Goal: Task Accomplishment & Management: Manage account settings

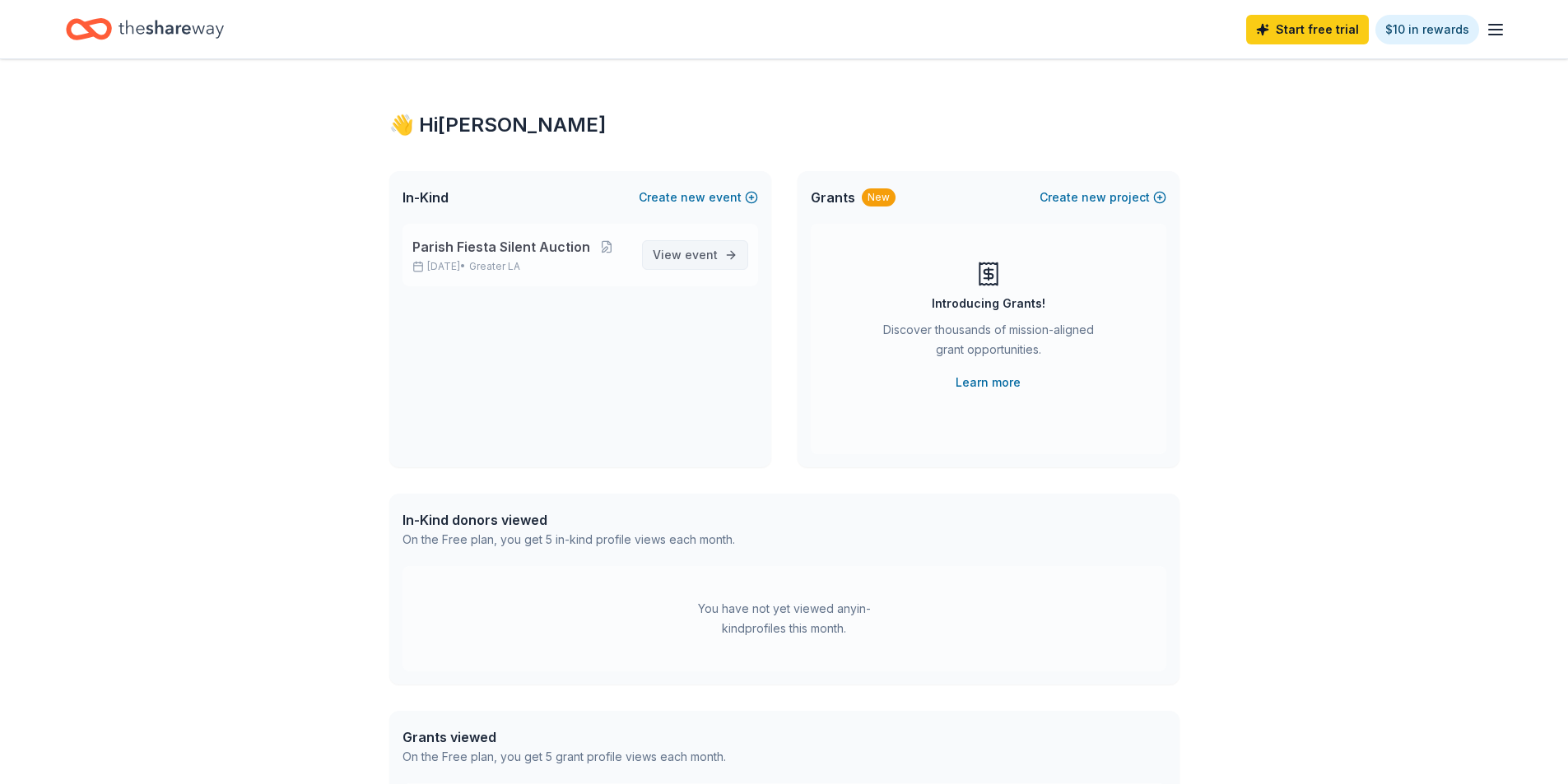
click at [673, 262] on span "View event" at bounding box center [685, 256] width 65 height 20
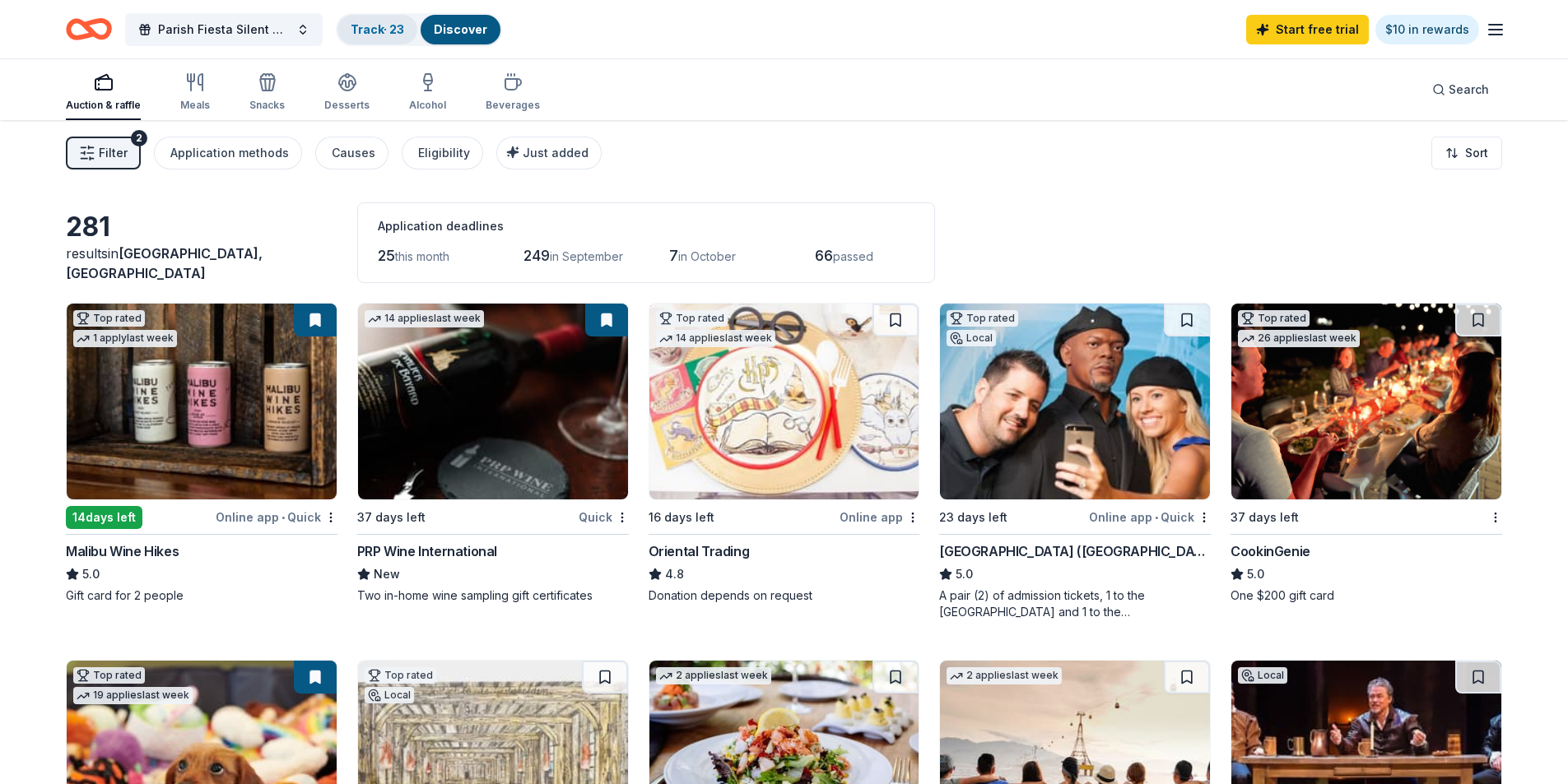
click at [375, 30] on link "Track · 23" at bounding box center [377, 29] width 53 height 14
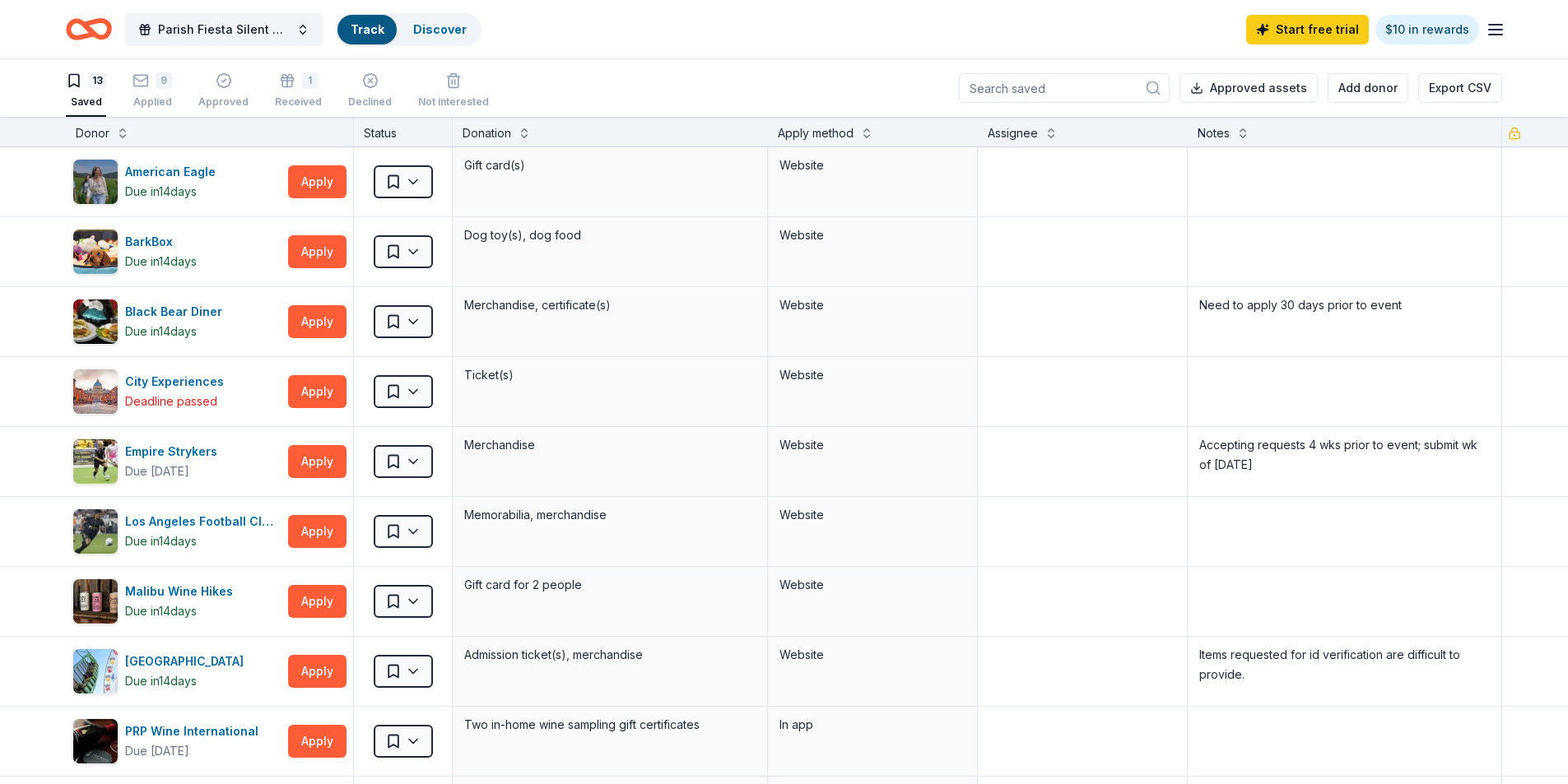
scroll to position [1, 0]
click at [151, 104] on div "Applied" at bounding box center [151, 102] width 39 height 13
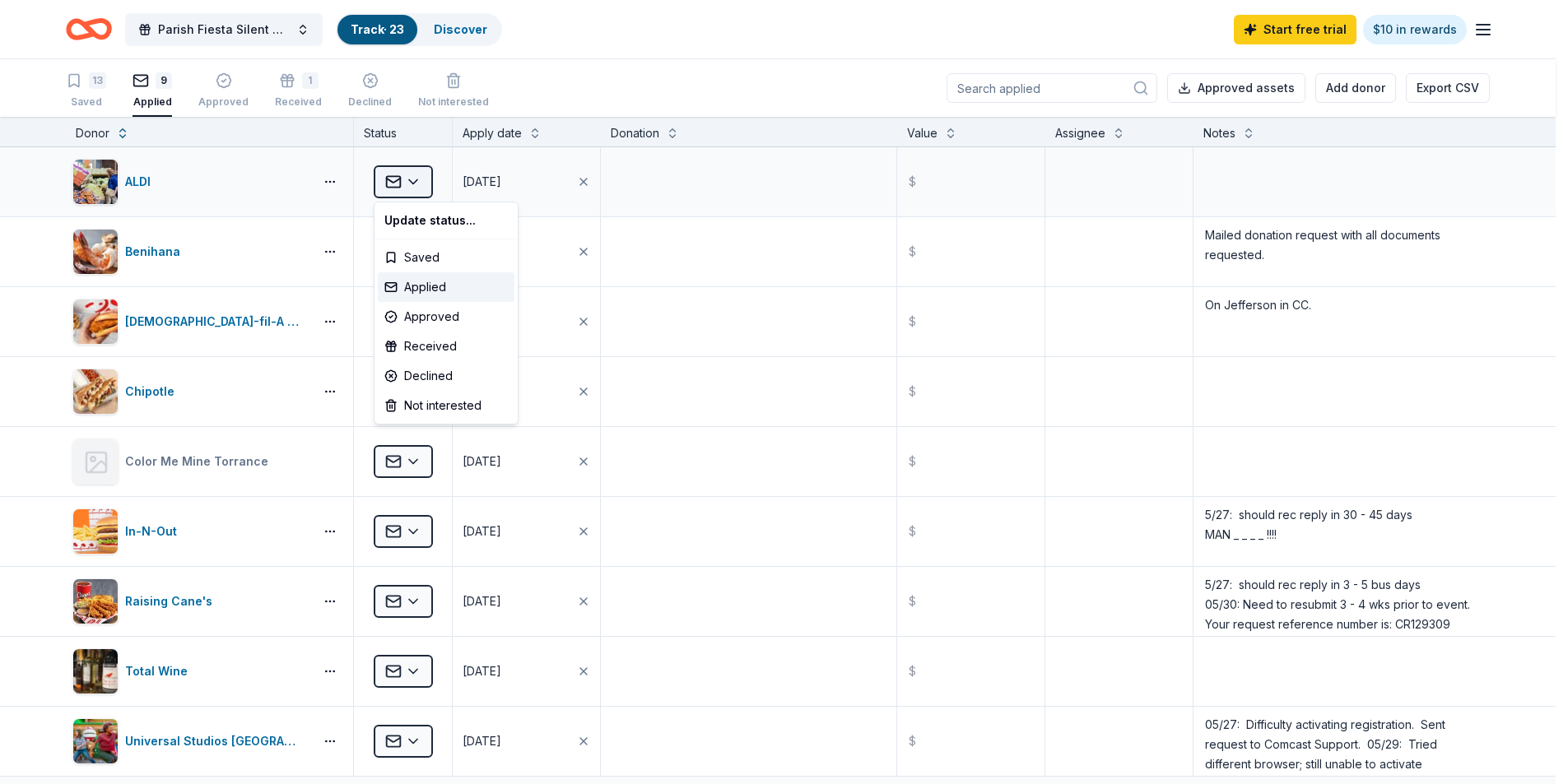
click at [416, 181] on html "Parish Fiesta Silent Auction Track · 23 Discover Start free trial $10 in reward…" at bounding box center [784, 392] width 1568 height 784
click at [418, 379] on div "Declined" at bounding box center [446, 376] width 136 height 30
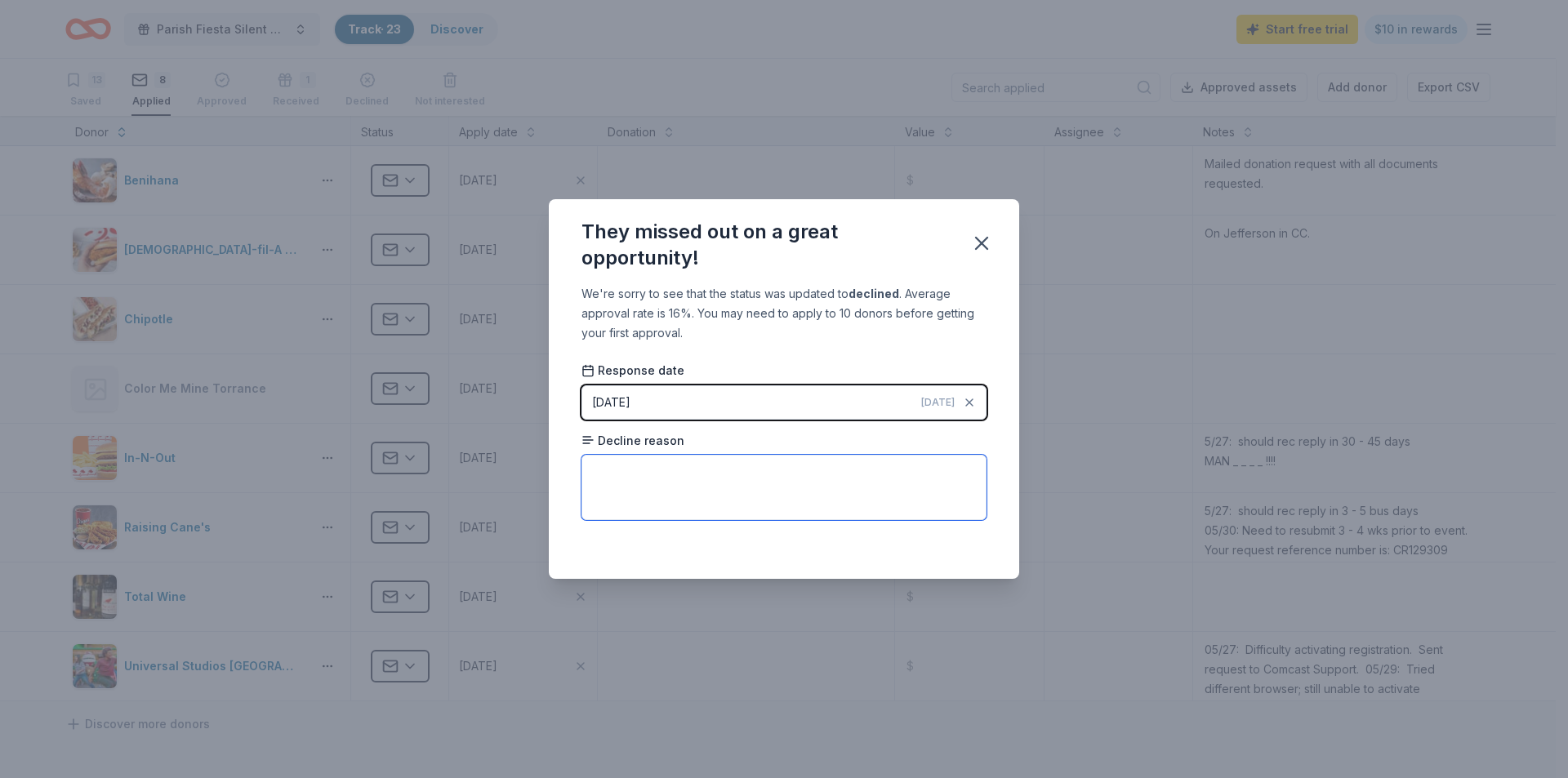
click at [608, 467] on textarea at bounding box center [784, 487] width 405 height 65
type textarea "No reason given"
click at [982, 241] on icon "button" at bounding box center [982, 244] width 23 height 23
